Goal: Task Accomplishment & Management: Manage account settings

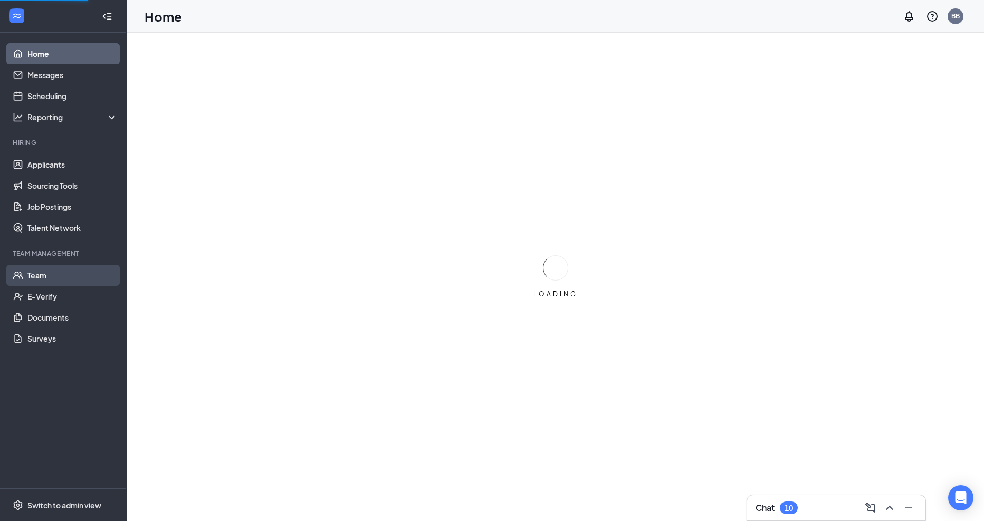
click at [45, 275] on link "Team" at bounding box center [72, 275] width 90 height 21
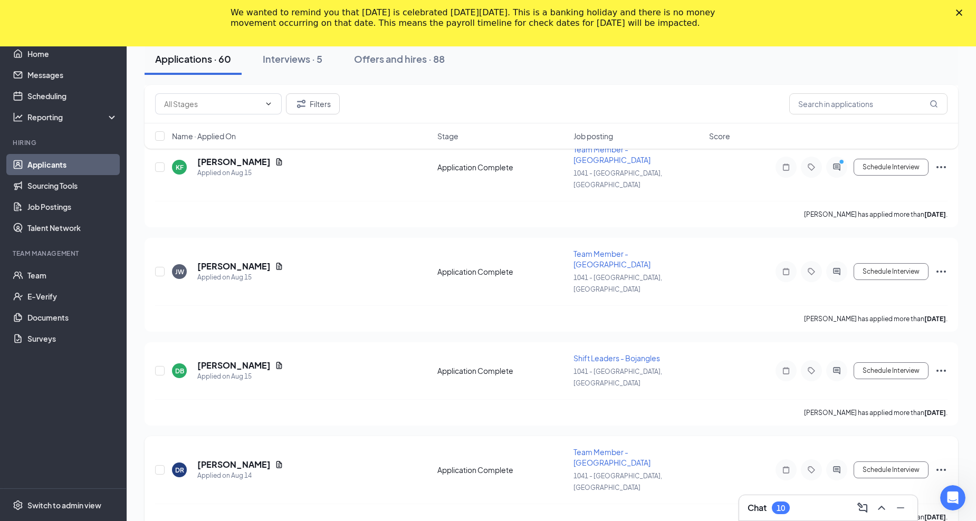
scroll to position [2216, 0]
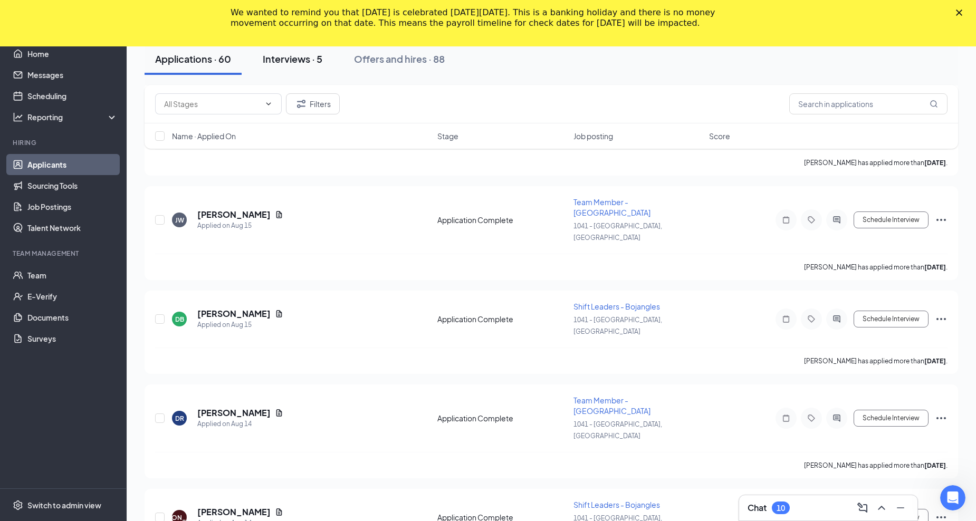
click at [290, 60] on div "Interviews · 5" at bounding box center [293, 58] width 60 height 13
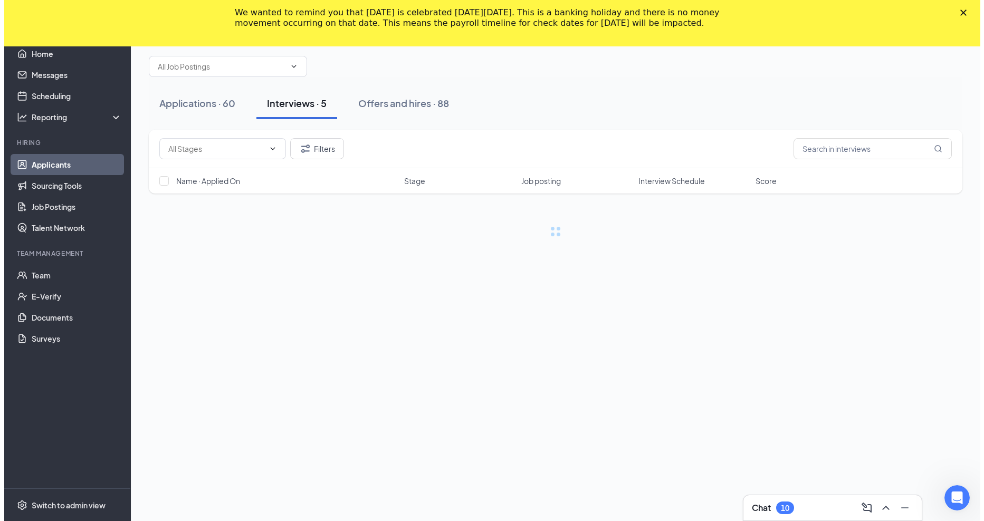
scroll to position [46, 0]
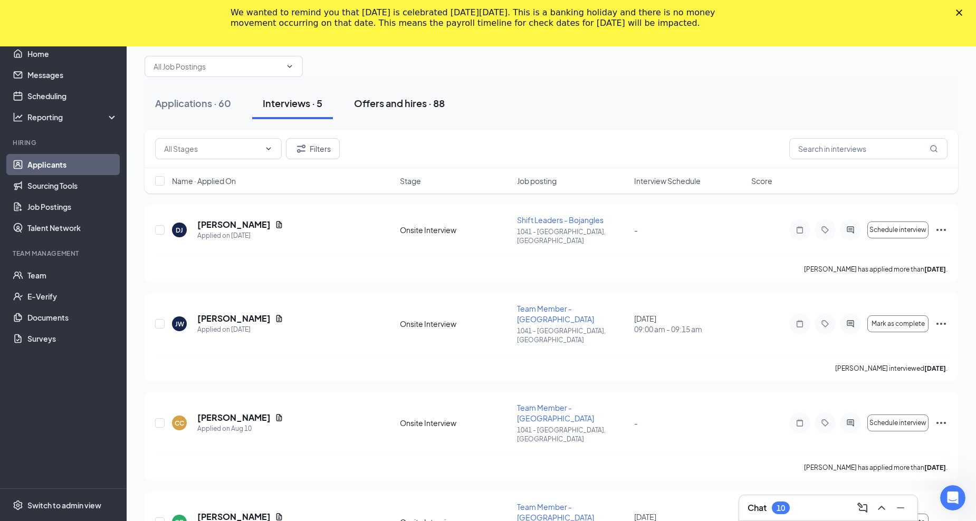
click at [390, 103] on div "Offers and hires · 88" at bounding box center [399, 103] width 91 height 13
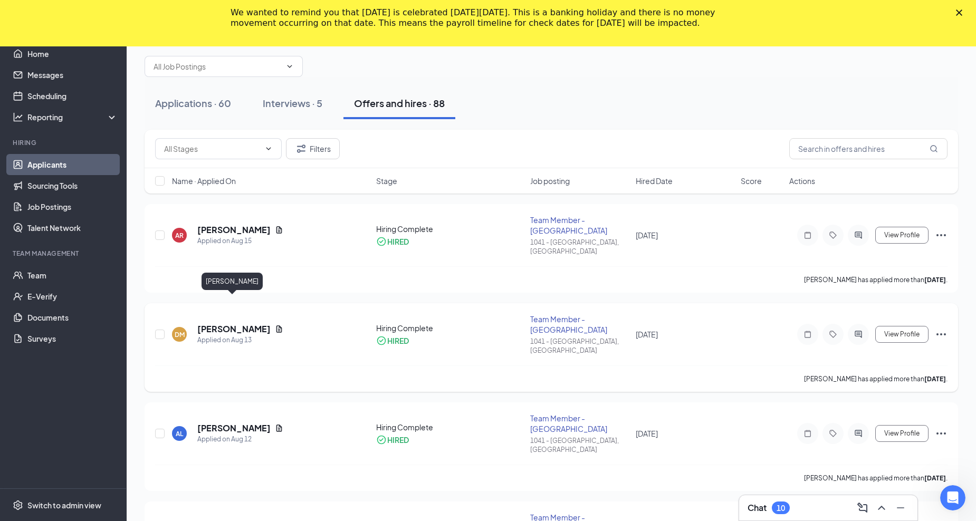
click at [226, 323] on h5 "[PERSON_NAME]" at bounding box center [233, 329] width 73 height 12
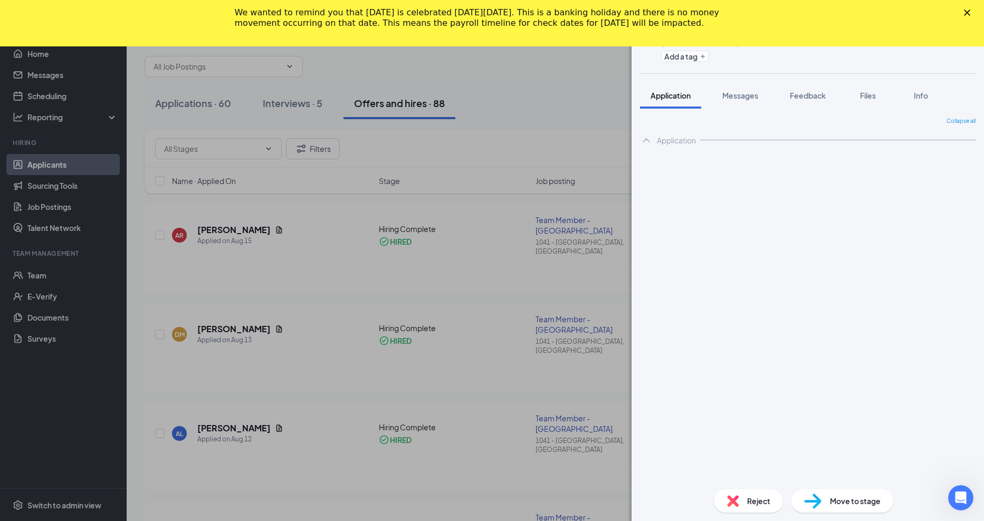
click at [964, 11] on icon "Close" at bounding box center [967, 12] width 6 height 6
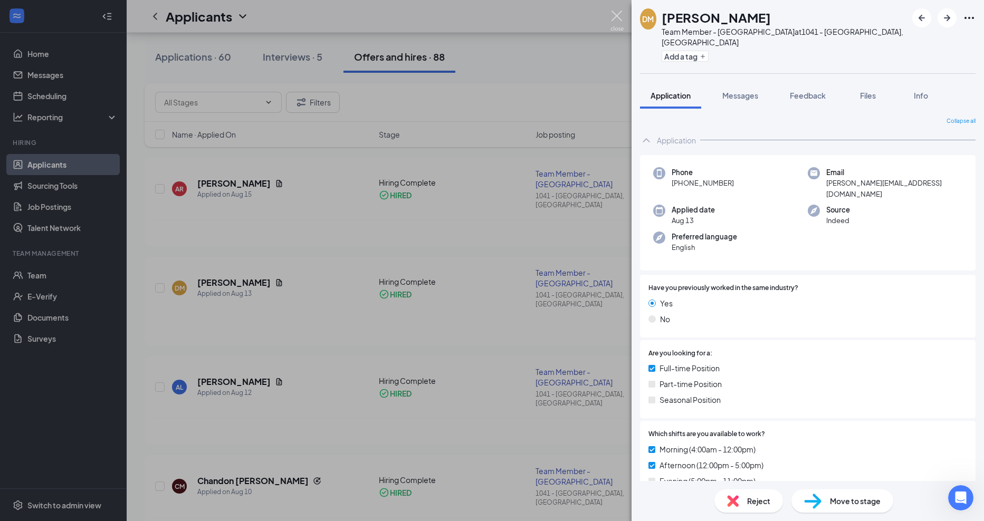
click at [614, 14] on img at bounding box center [616, 21] width 13 height 21
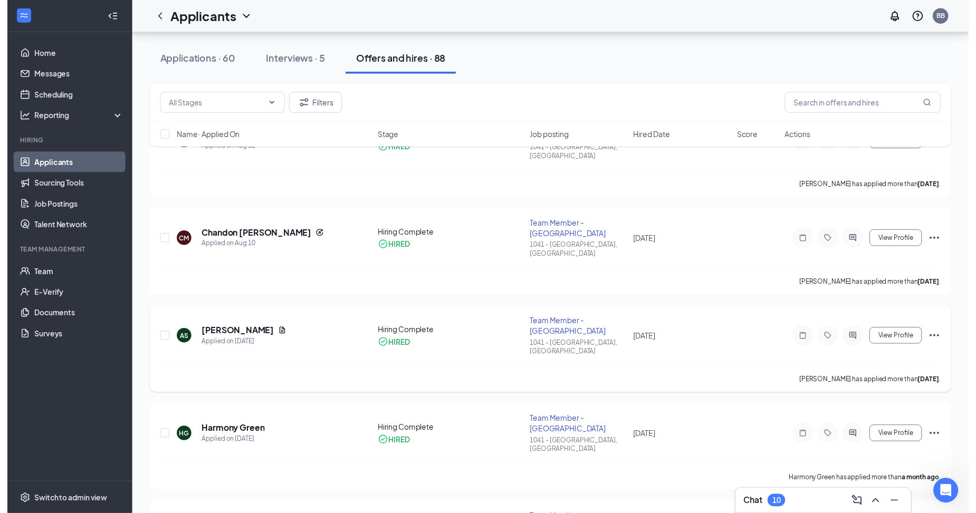
scroll to position [310, 0]
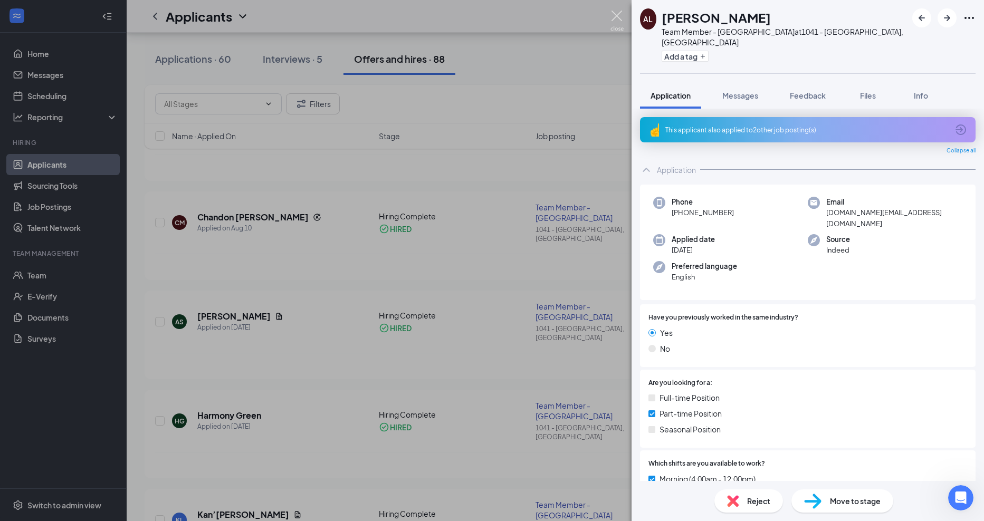
click at [616, 17] on img at bounding box center [616, 21] width 13 height 21
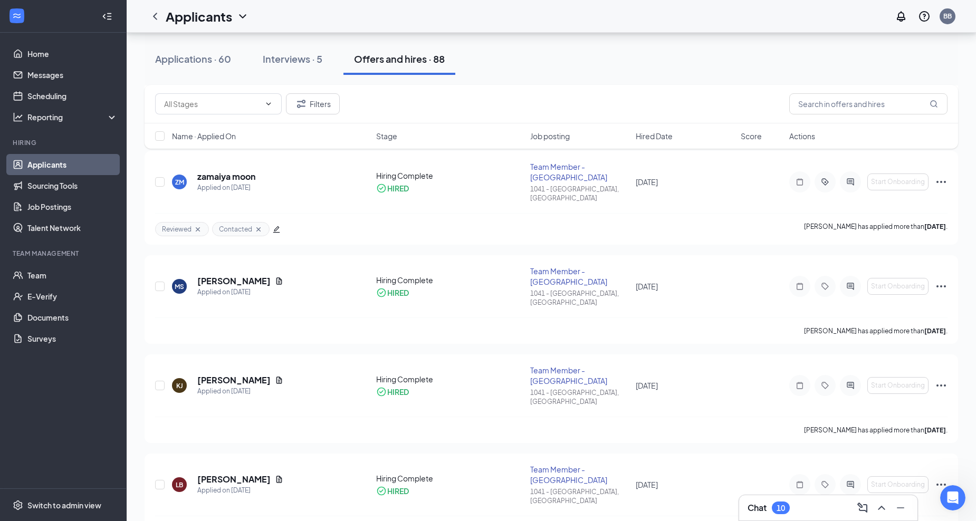
scroll to position [6003, 0]
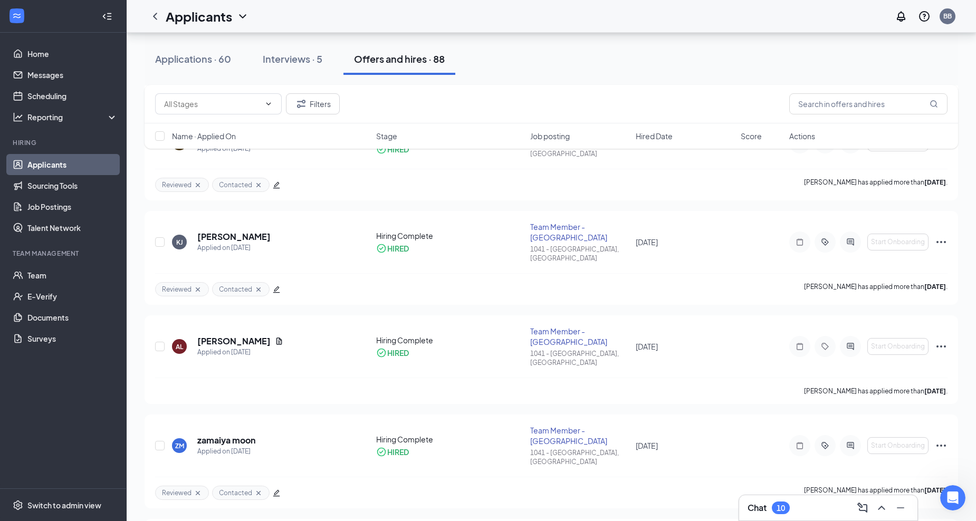
drag, startPoint x: 273, startPoint y: 60, endPoint x: 284, endPoint y: 81, distance: 24.3
click at [273, 60] on div "Interviews · 5" at bounding box center [293, 58] width 60 height 13
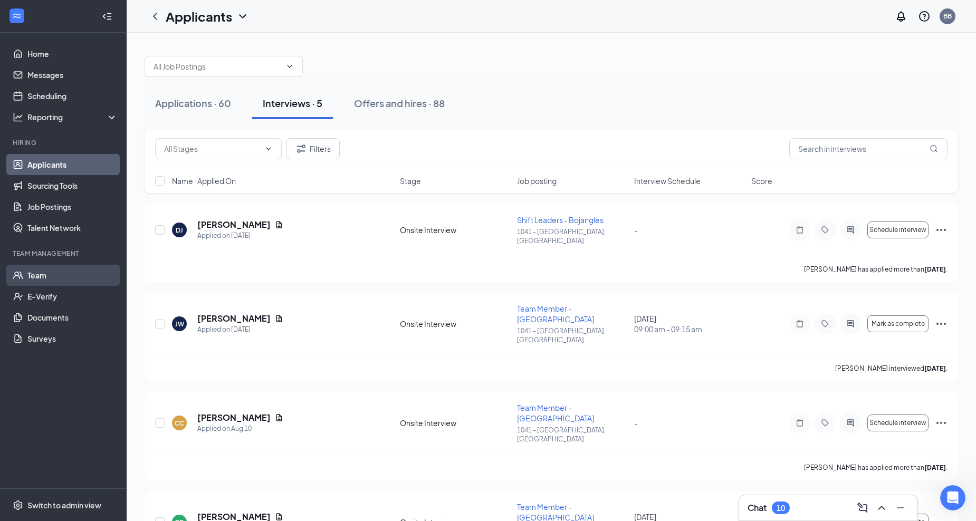
click at [34, 279] on link "Team" at bounding box center [72, 275] width 90 height 21
